Goal: Share content: Share content

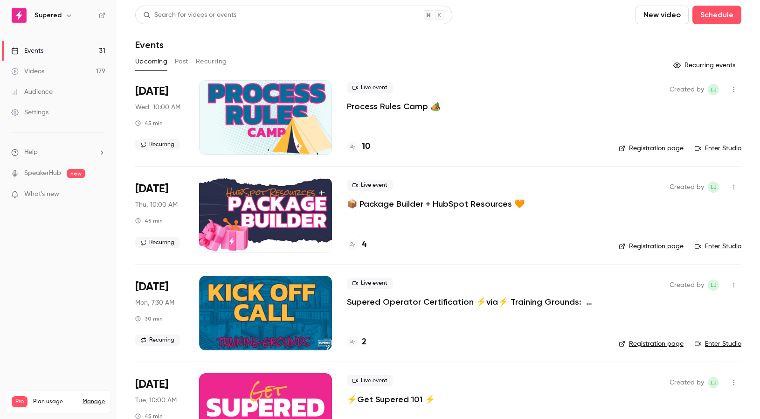
click at [217, 63] on button "Recurring" at bounding box center [211, 61] width 31 height 15
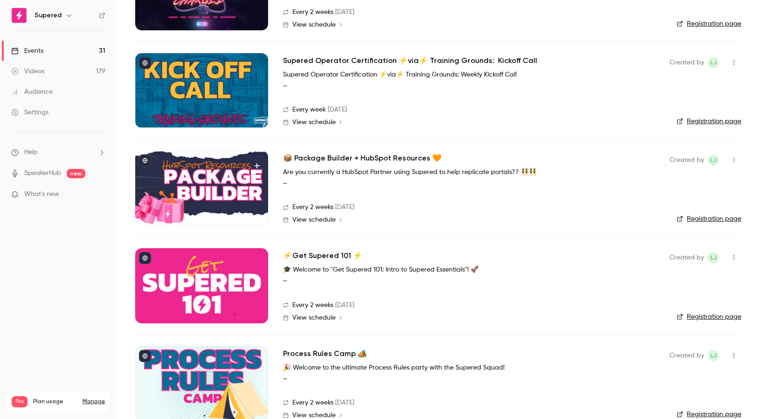
scroll to position [241, 0]
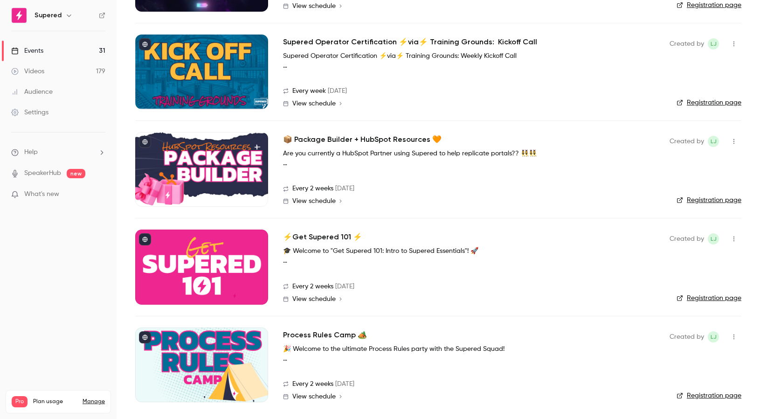
click at [42, 71] on div "Videos" at bounding box center [27, 71] width 33 height 9
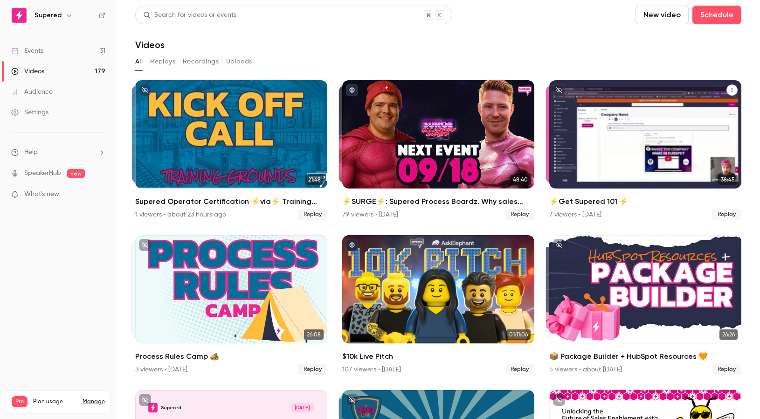
click at [730, 91] on icon "⚡️Get Supered 101 ⚡️" at bounding box center [733, 90] width 6 height 6
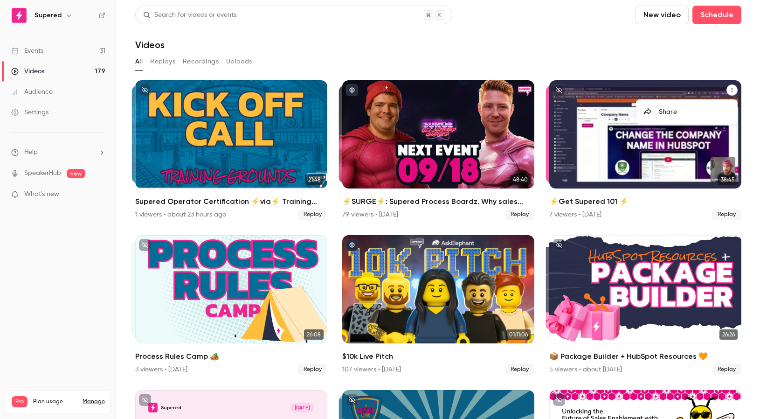
click at [686, 111] on div "Share" at bounding box center [694, 111] width 71 height 9
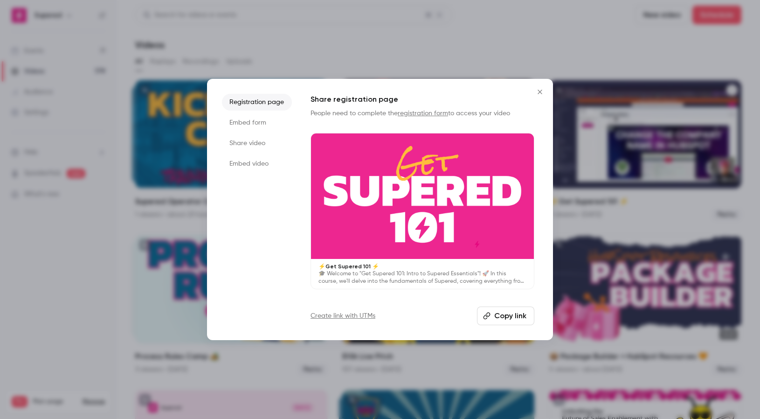
click at [246, 163] on li "Embed video" at bounding box center [257, 163] width 70 height 17
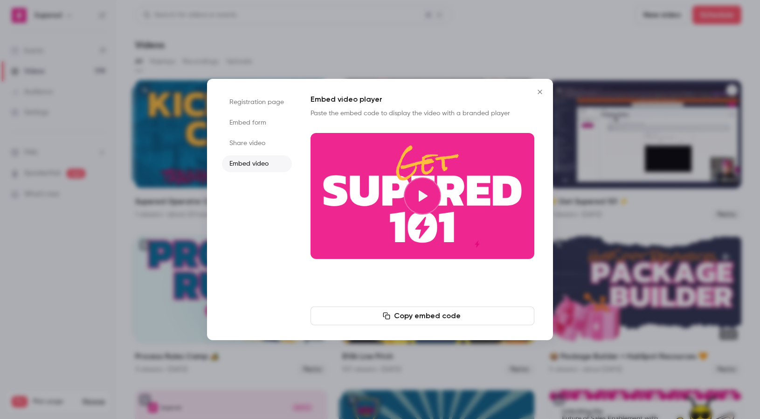
click at [245, 140] on li "Share video" at bounding box center [257, 143] width 70 height 17
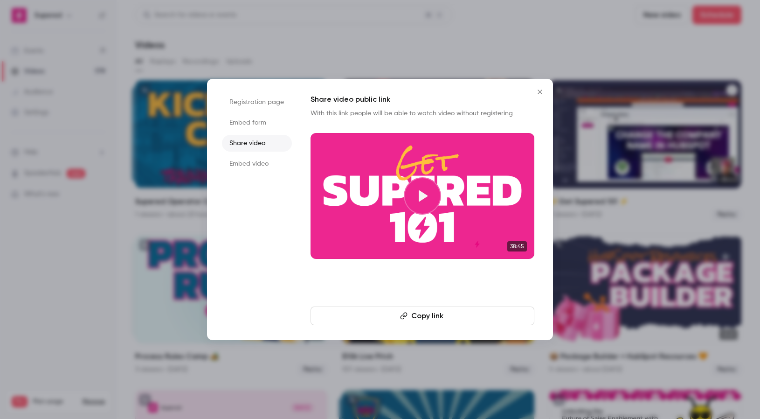
click at [427, 320] on button "Copy link" at bounding box center [423, 316] width 224 height 19
